Goal: Task Accomplishment & Management: Complete application form

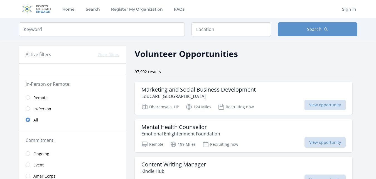
click at [30, 96] on link "Remote" at bounding box center [72, 97] width 107 height 11
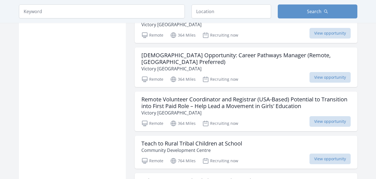
scroll to position [569, 0]
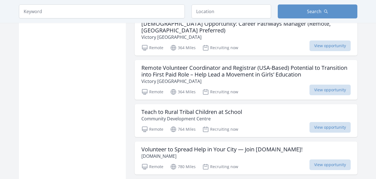
scroll to position [545, 0]
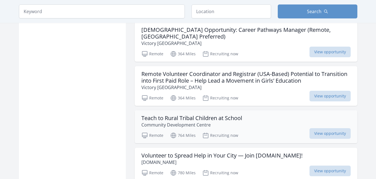
click at [297, 130] on div "Remote 764 Miles Recruiting now View opportunity" at bounding box center [247, 134] width 210 height 8
click at [319, 128] on span "View opportunity" at bounding box center [330, 133] width 41 height 11
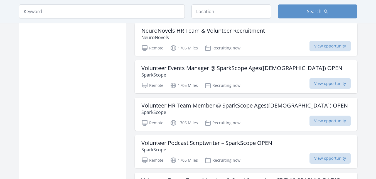
scroll to position [1313, 0]
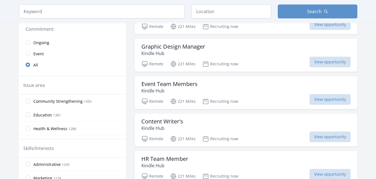
scroll to position [140, 0]
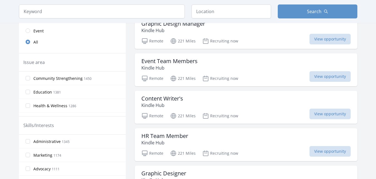
click at [30, 92] on label "Education 1381" at bounding box center [72, 91] width 107 height 11
click at [30, 92] on input "Education 1381" at bounding box center [28, 91] width 4 height 4
click at [36, 91] on span "Education" at bounding box center [42, 92] width 19 height 6
click at [30, 91] on input "Education 1381" at bounding box center [28, 91] width 4 height 4
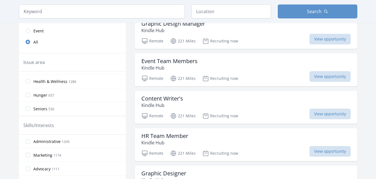
scroll to position [27, 0]
click at [314, 99] on div "Content Writer's Kindle Hub" at bounding box center [247, 101] width 210 height 13
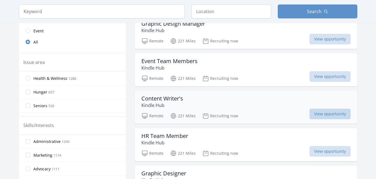
click at [322, 115] on span "View opportunity" at bounding box center [330, 113] width 41 height 11
click at [36, 95] on label "Education 1381" at bounding box center [72, 91] width 107 height 11
click at [30, 94] on input "Education 1381" at bounding box center [28, 91] width 4 height 4
click at [29, 90] on input "Education 1381" at bounding box center [28, 91] width 4 height 4
click at [29, 91] on input "Education 1381" at bounding box center [28, 91] width 4 height 4
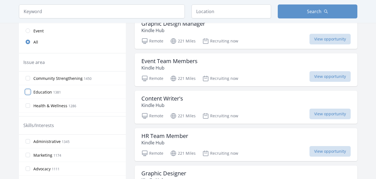
click at [29, 91] on input "Education 1381" at bounding box center [28, 91] width 4 height 4
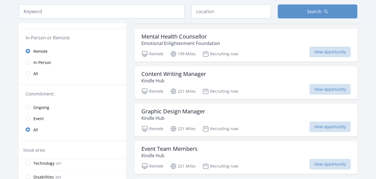
scroll to position [0, 0]
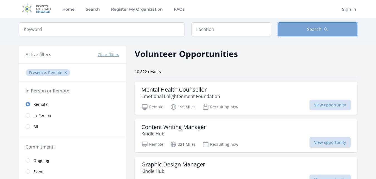
click at [289, 34] on button "Search" at bounding box center [318, 29] width 80 height 14
click at [307, 29] on button "Search" at bounding box center [318, 29] width 80 height 14
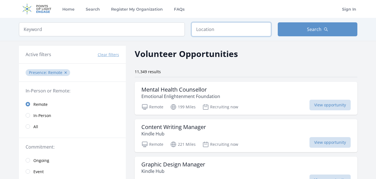
click at [246, 30] on input "text" at bounding box center [232, 29] width 80 height 14
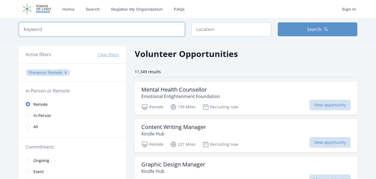
click at [145, 25] on input "search" at bounding box center [102, 29] width 166 height 14
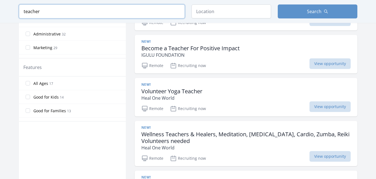
scroll to position [265, 0]
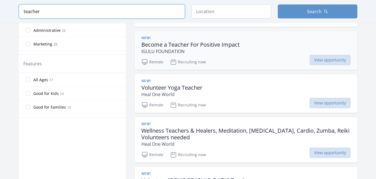
type input "teacher"
click at [302, 64] on div "Remote Recruiting now View opportunity" at bounding box center [247, 61] width 210 height 8
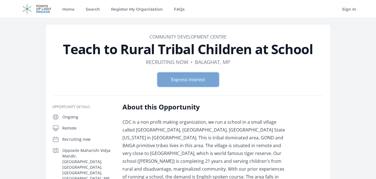
click at [202, 75] on button "Express Interest" at bounding box center [188, 79] width 61 height 14
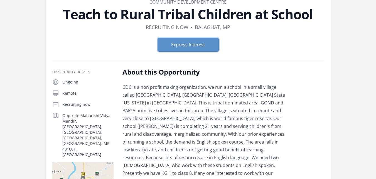
scroll to position [26, 0]
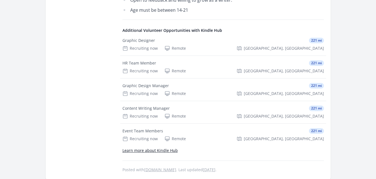
scroll to position [427, 0]
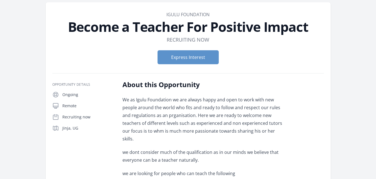
scroll to position [25, 0]
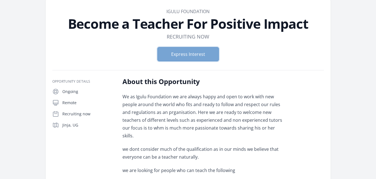
click at [191, 55] on button "Express Interest" at bounding box center [188, 54] width 61 height 14
